Goal: Information Seeking & Learning: Learn about a topic

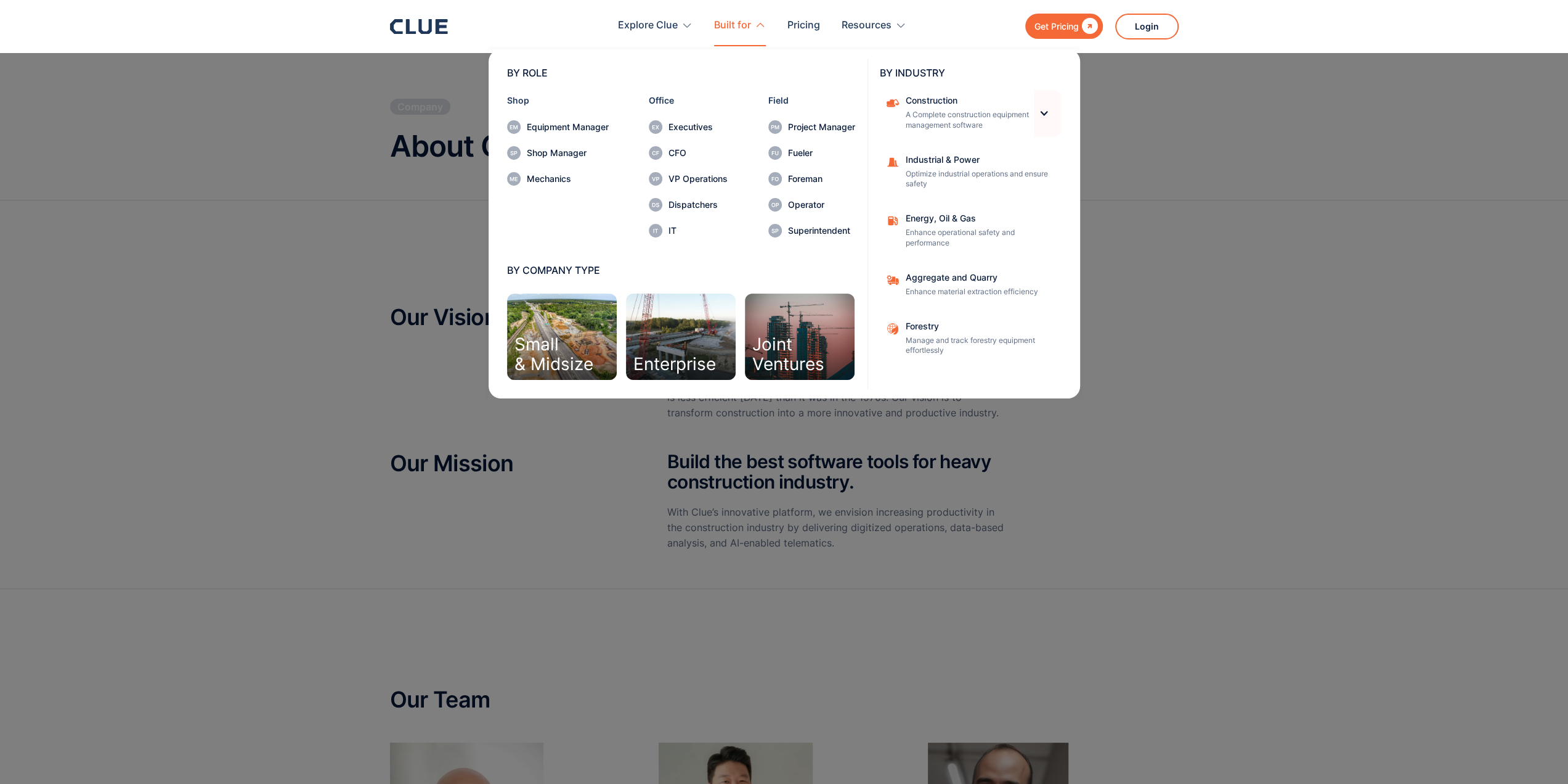
click at [1040, 114] on div at bounding box center [1043, 113] width 10 height 10
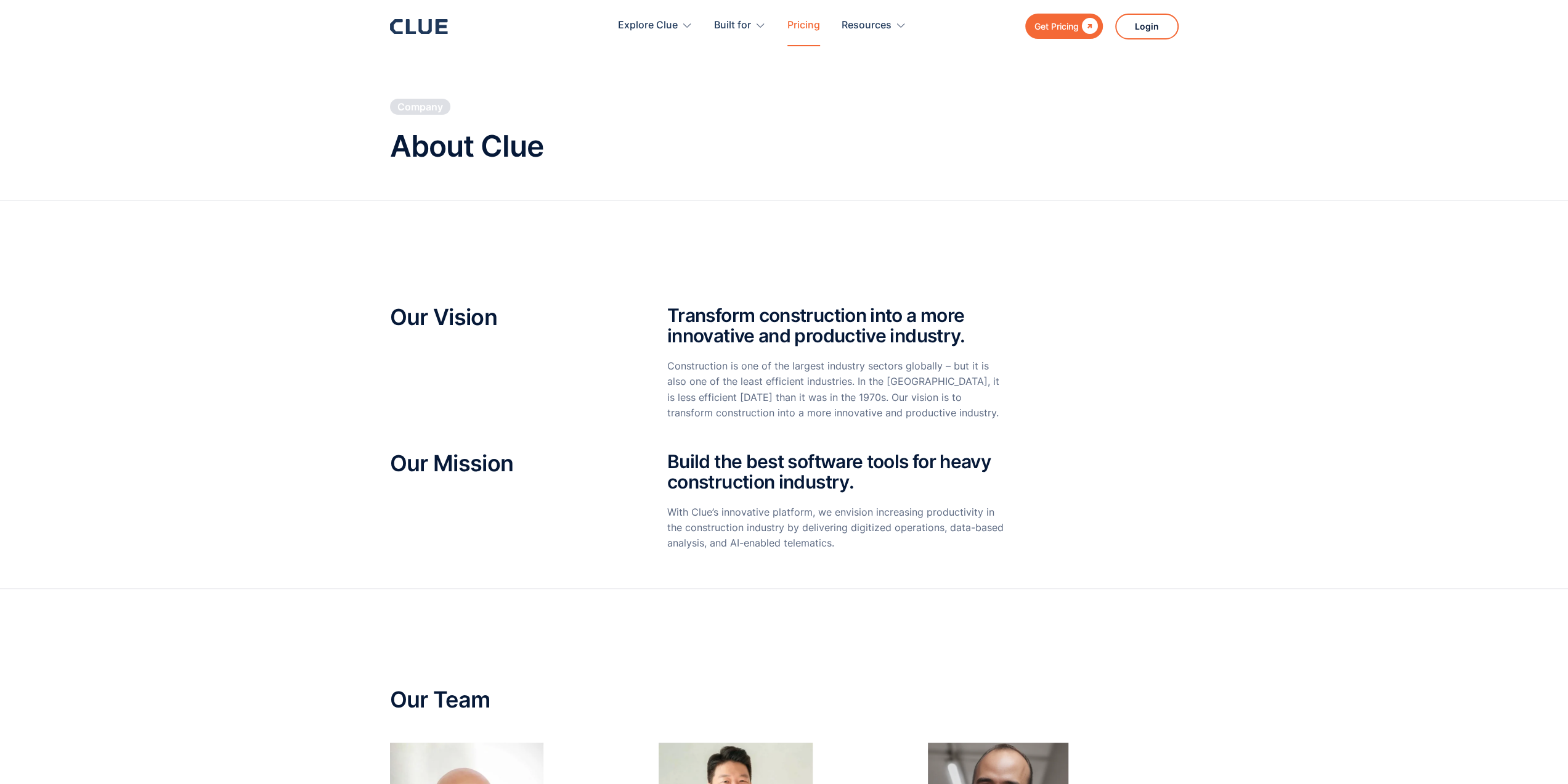
click at [805, 25] on link "Pricing" at bounding box center [803, 26] width 32 height 39
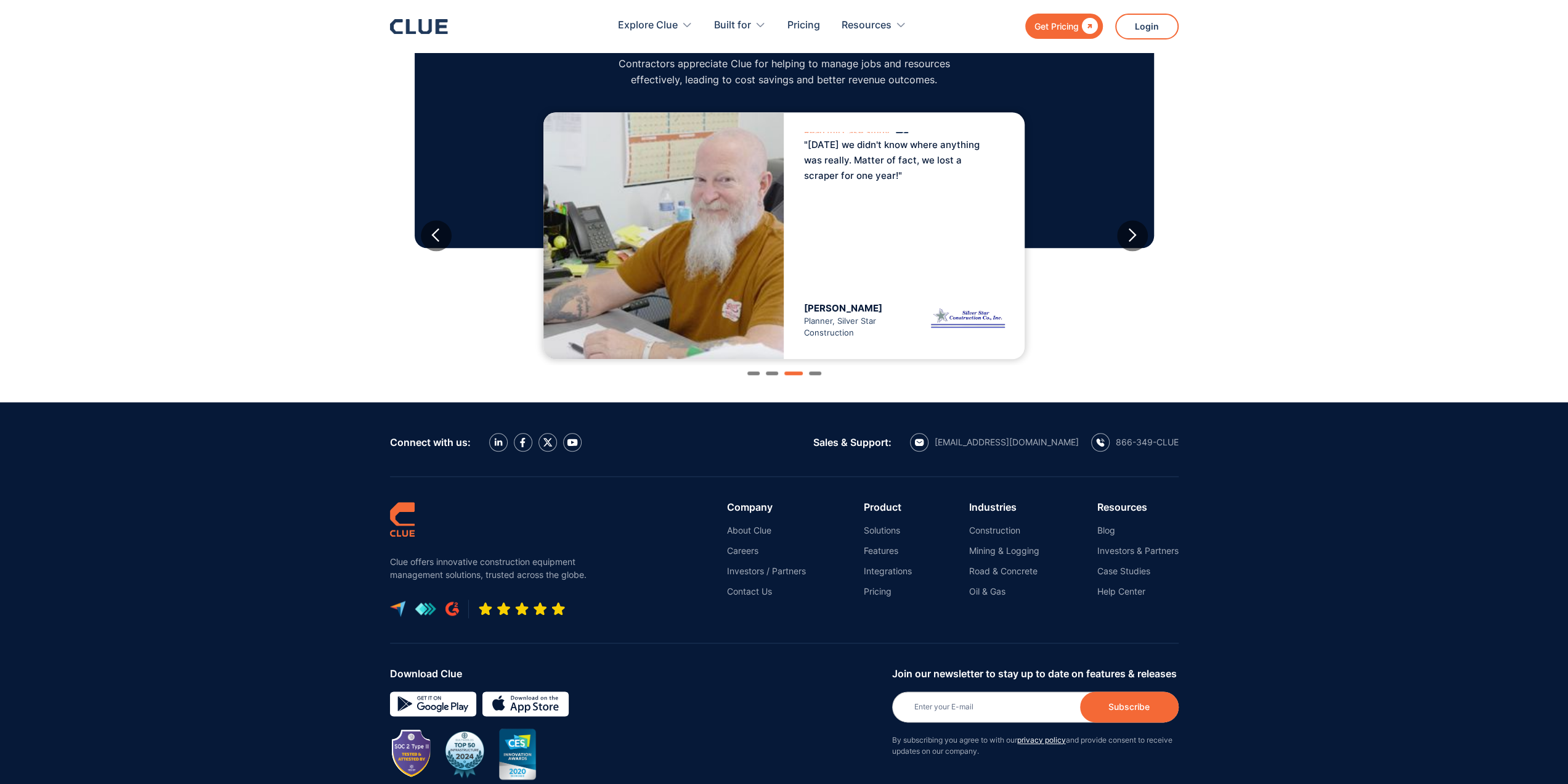
scroll to position [1172, 0]
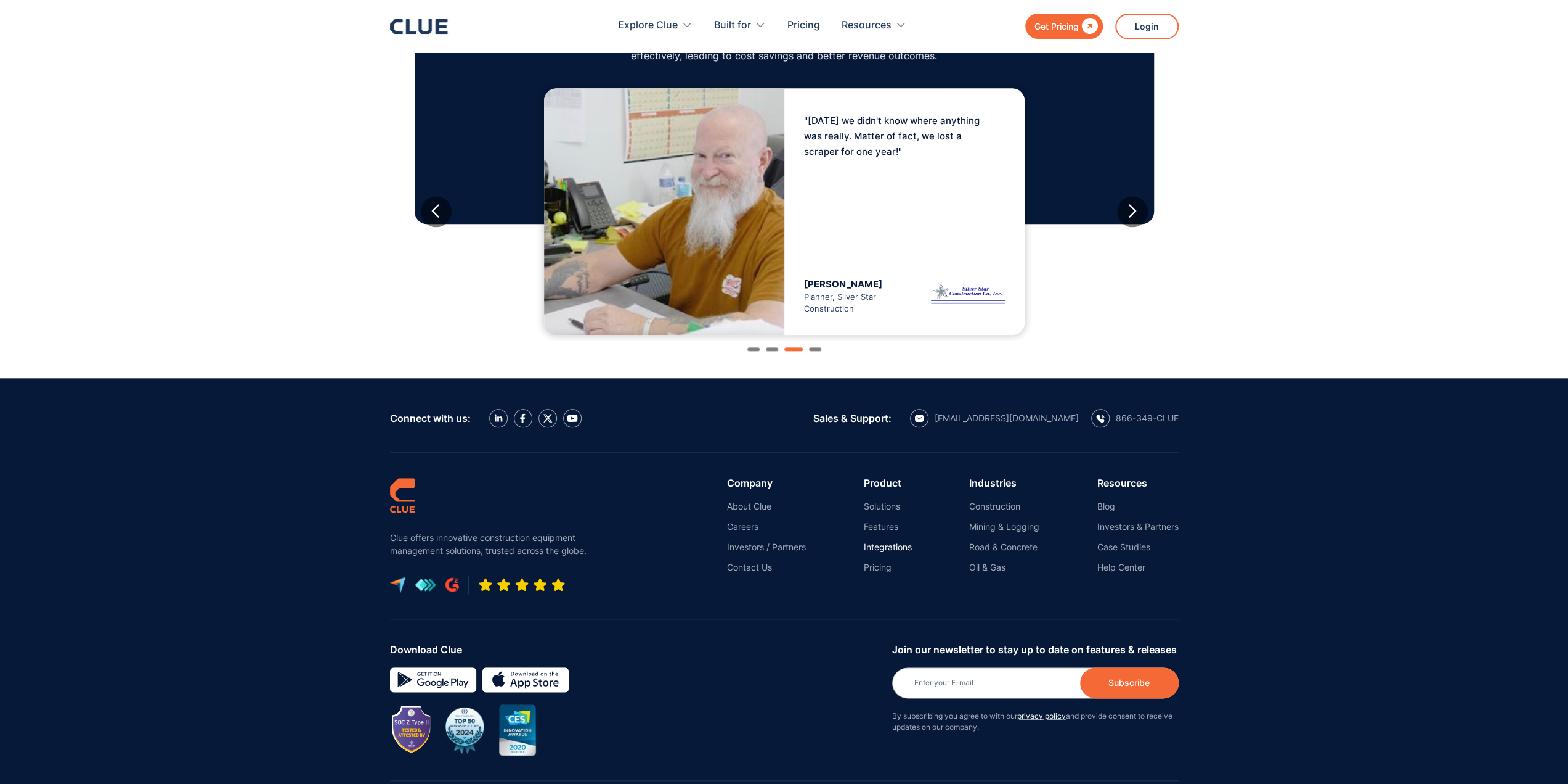
click at [882, 546] on link "Integrations" at bounding box center [888, 547] width 48 height 11
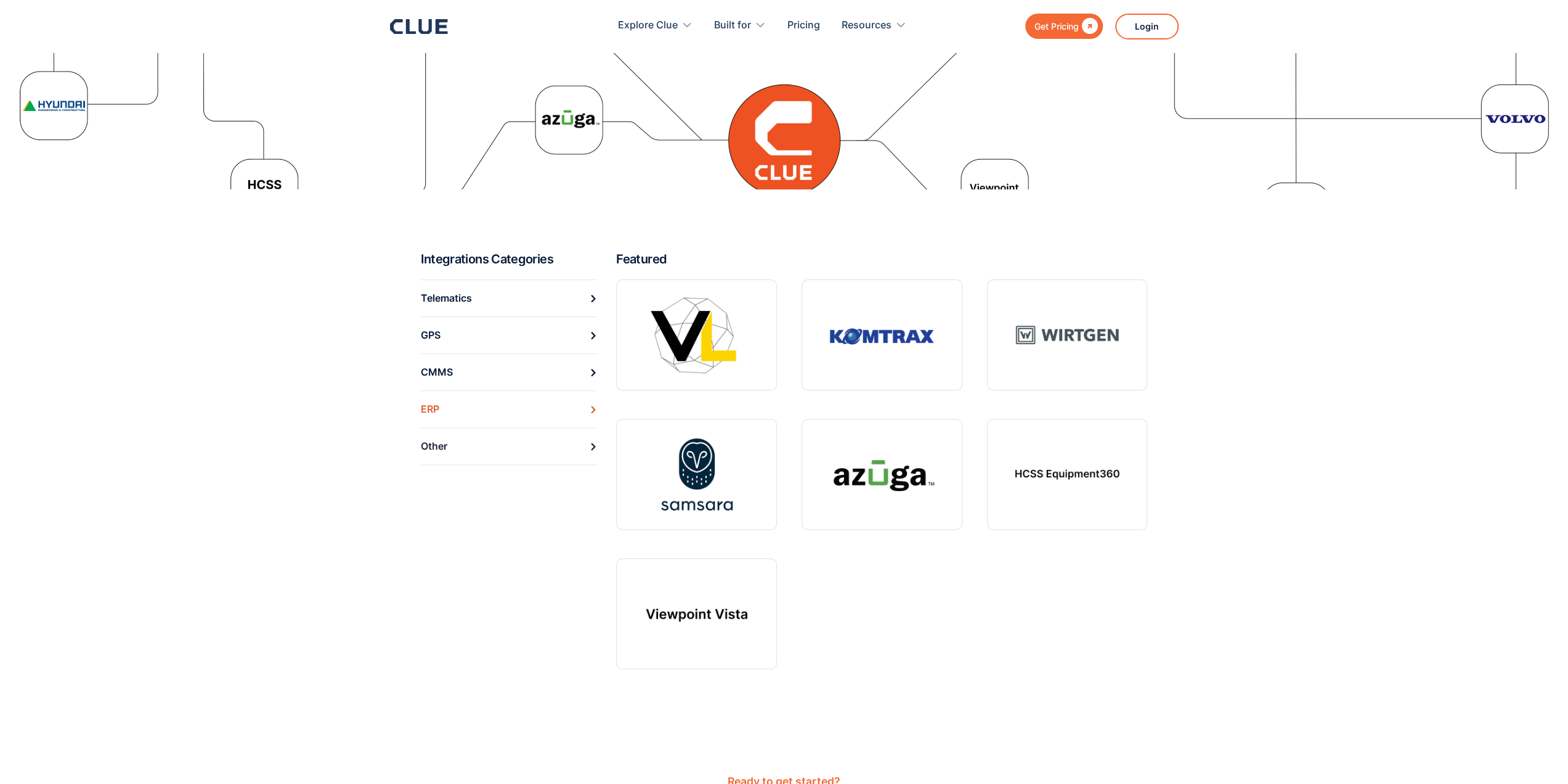
scroll to position [370, 0]
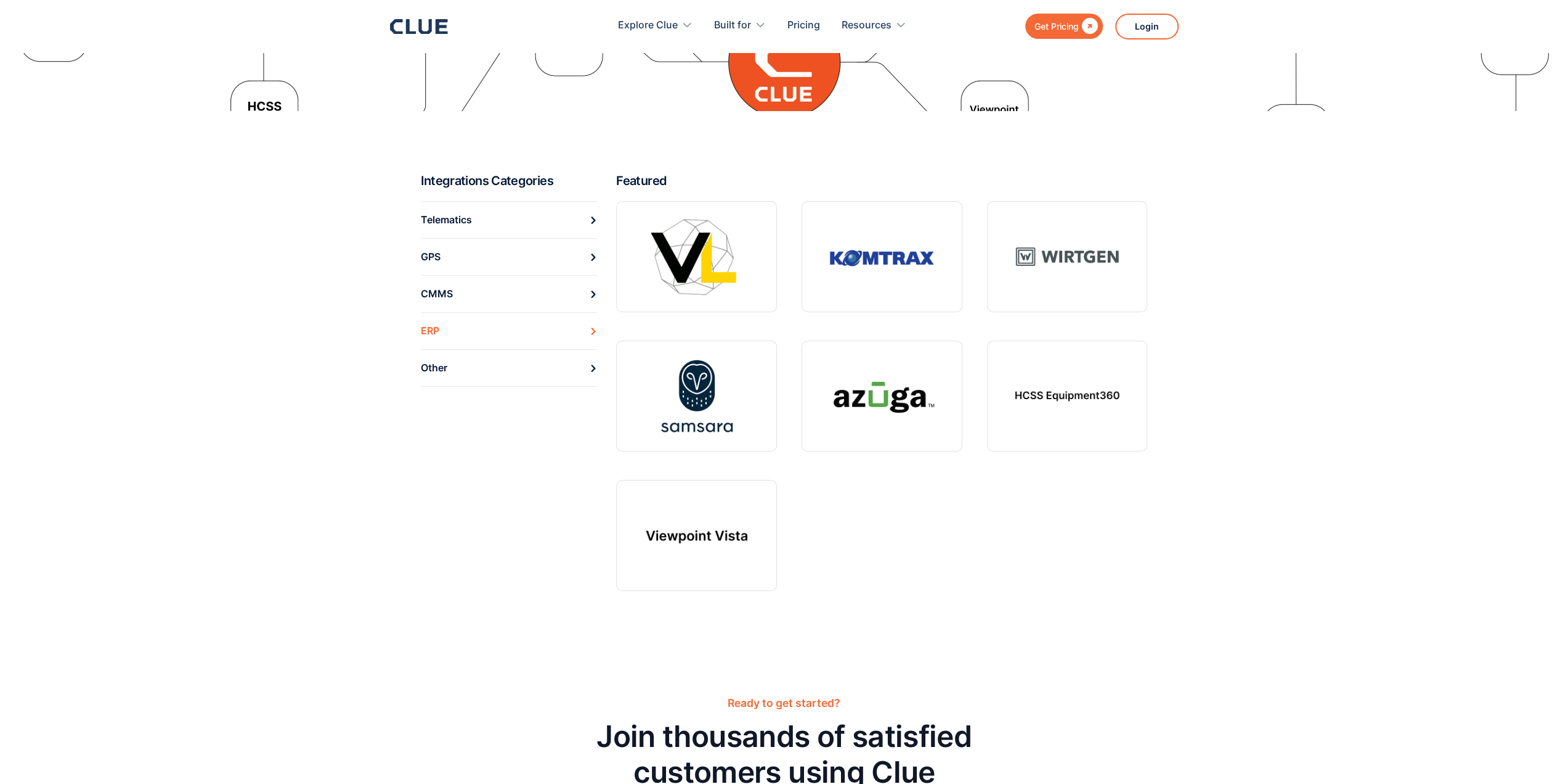
click at [562, 330] on link "ERP" at bounding box center [509, 330] width 177 height 37
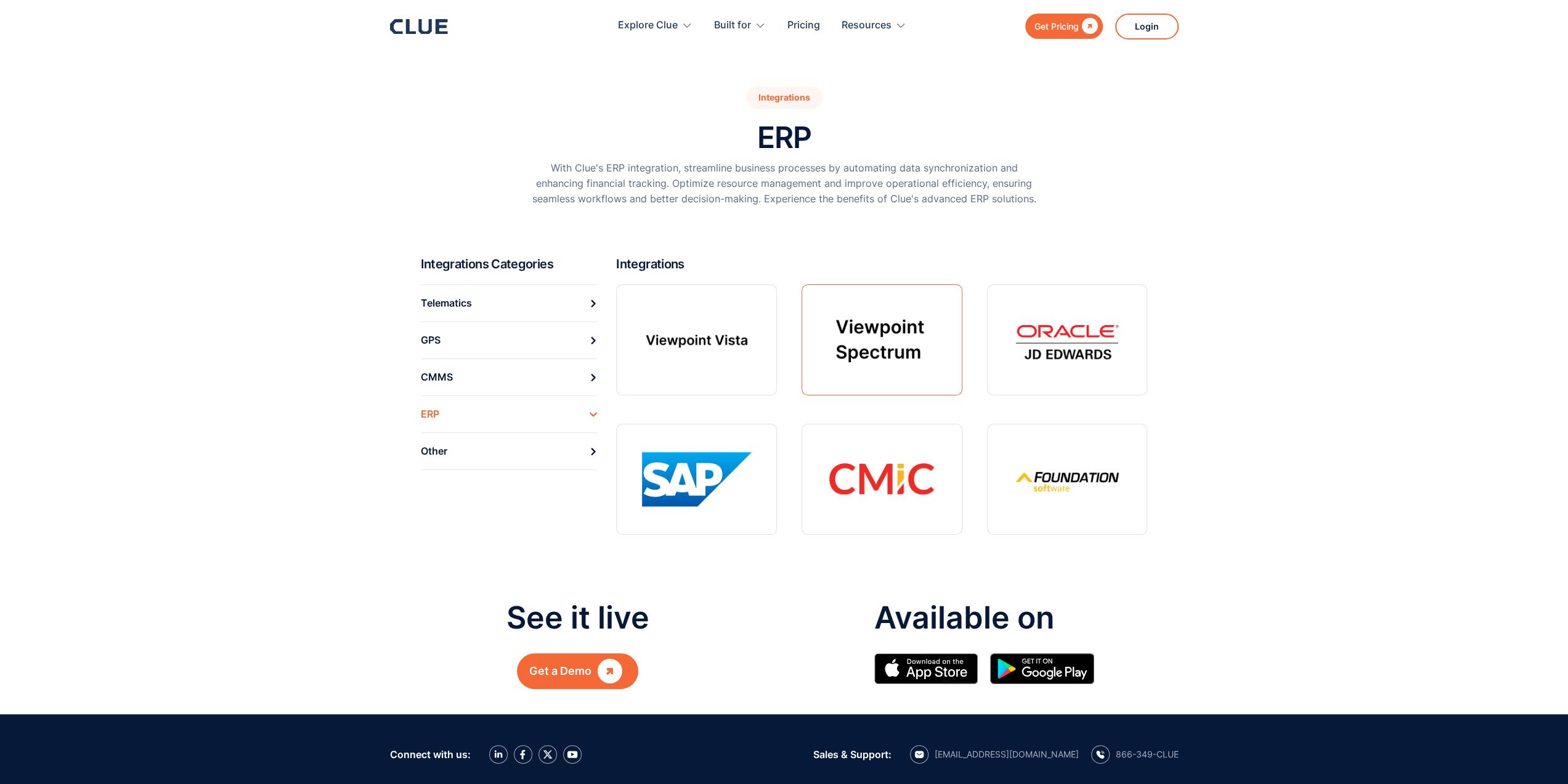
click at [878, 346] on link at bounding box center [883, 340] width 161 height 111
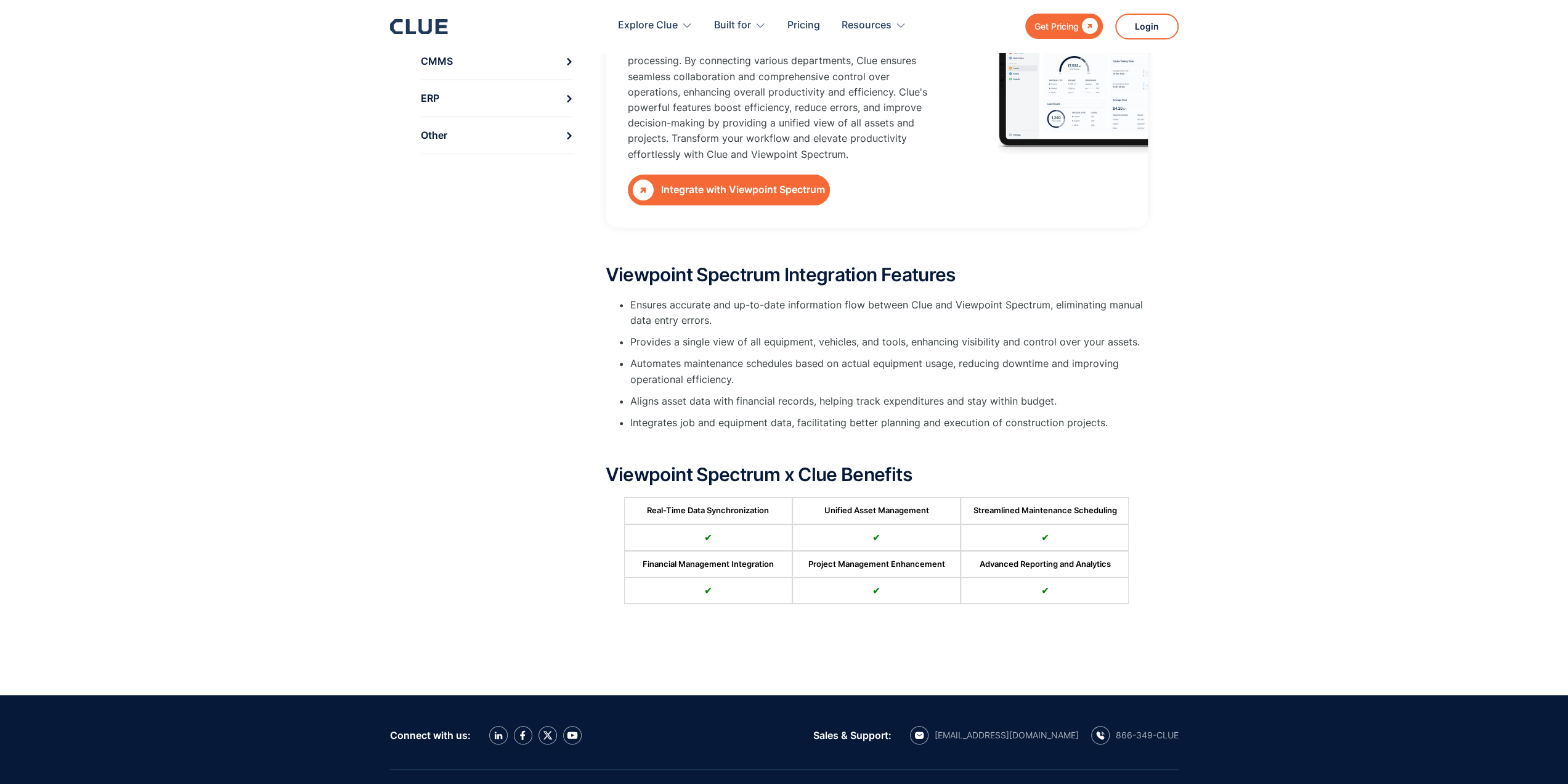
scroll to position [493, 0]
